Goal: Navigation & Orientation: Understand site structure

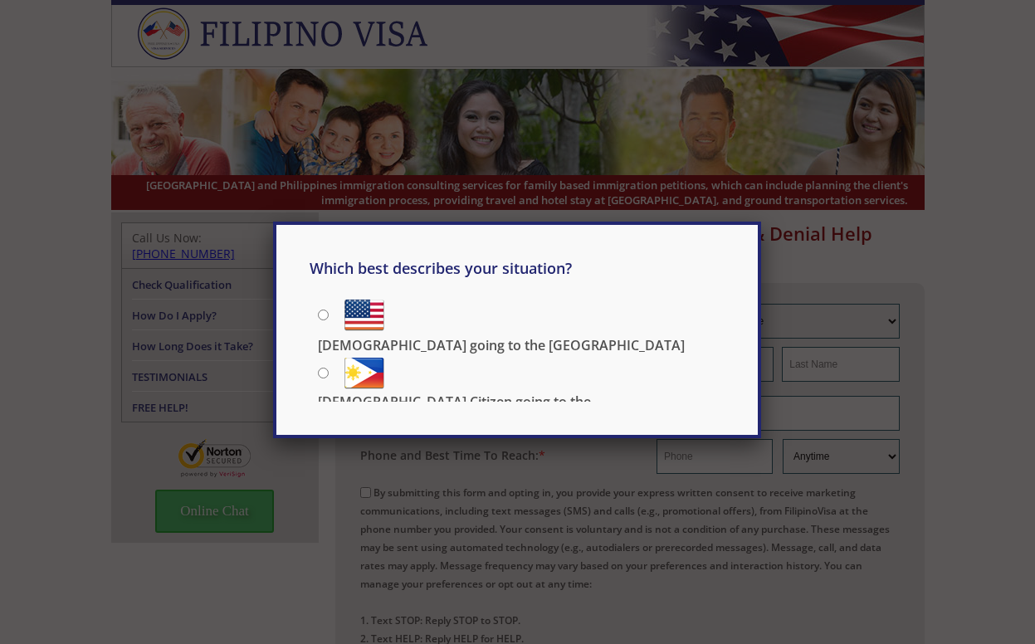
click at [441, 324] on label "[DEMOGRAPHIC_DATA] going to the [GEOGRAPHIC_DATA]" at bounding box center [521, 313] width 407 height 37
click at [329, 320] on input "[DEMOGRAPHIC_DATA] going to the [GEOGRAPHIC_DATA]" at bounding box center [323, 315] width 11 height 11
radio input "true"
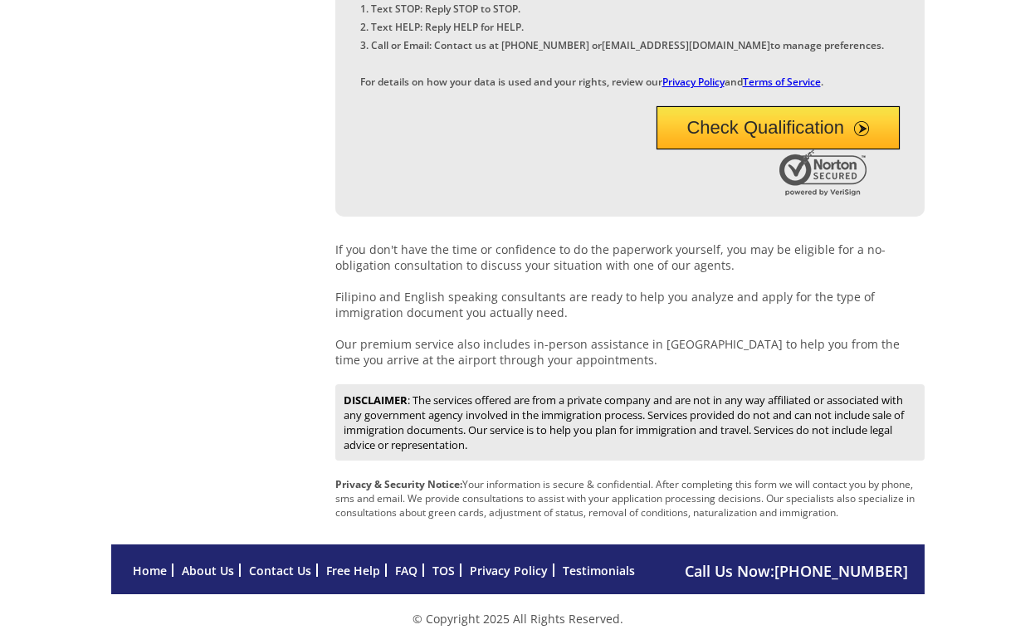
scroll to position [749, 0]
click at [214, 563] on link "About Us" at bounding box center [208, 571] width 52 height 16
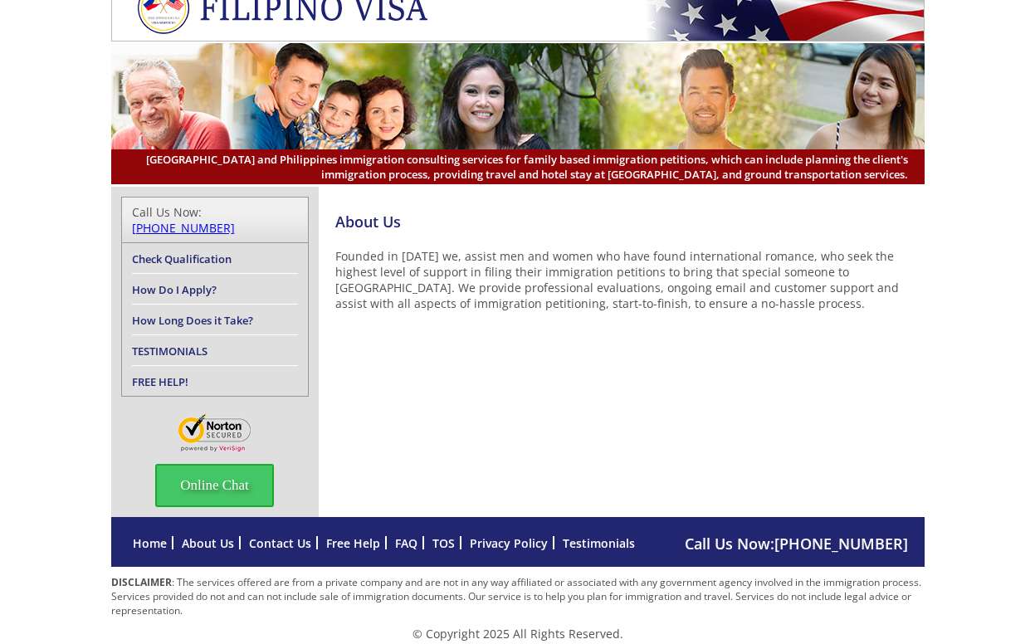
scroll to position [25, 0]
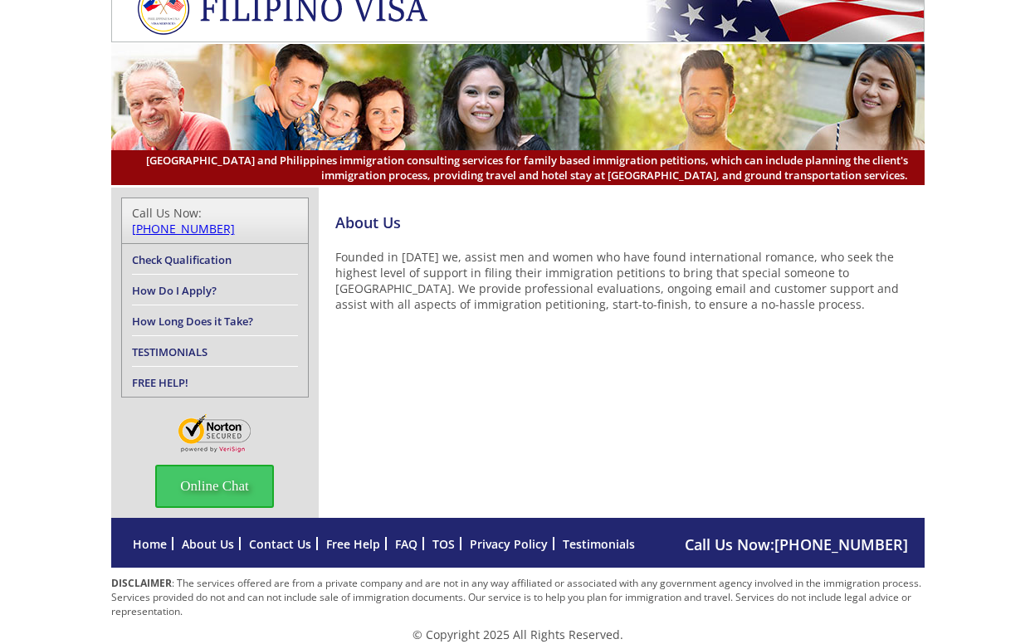
click at [589, 536] on link "Testimonials" at bounding box center [599, 544] width 72 height 16
